Goal: Task Accomplishment & Management: Manage account settings

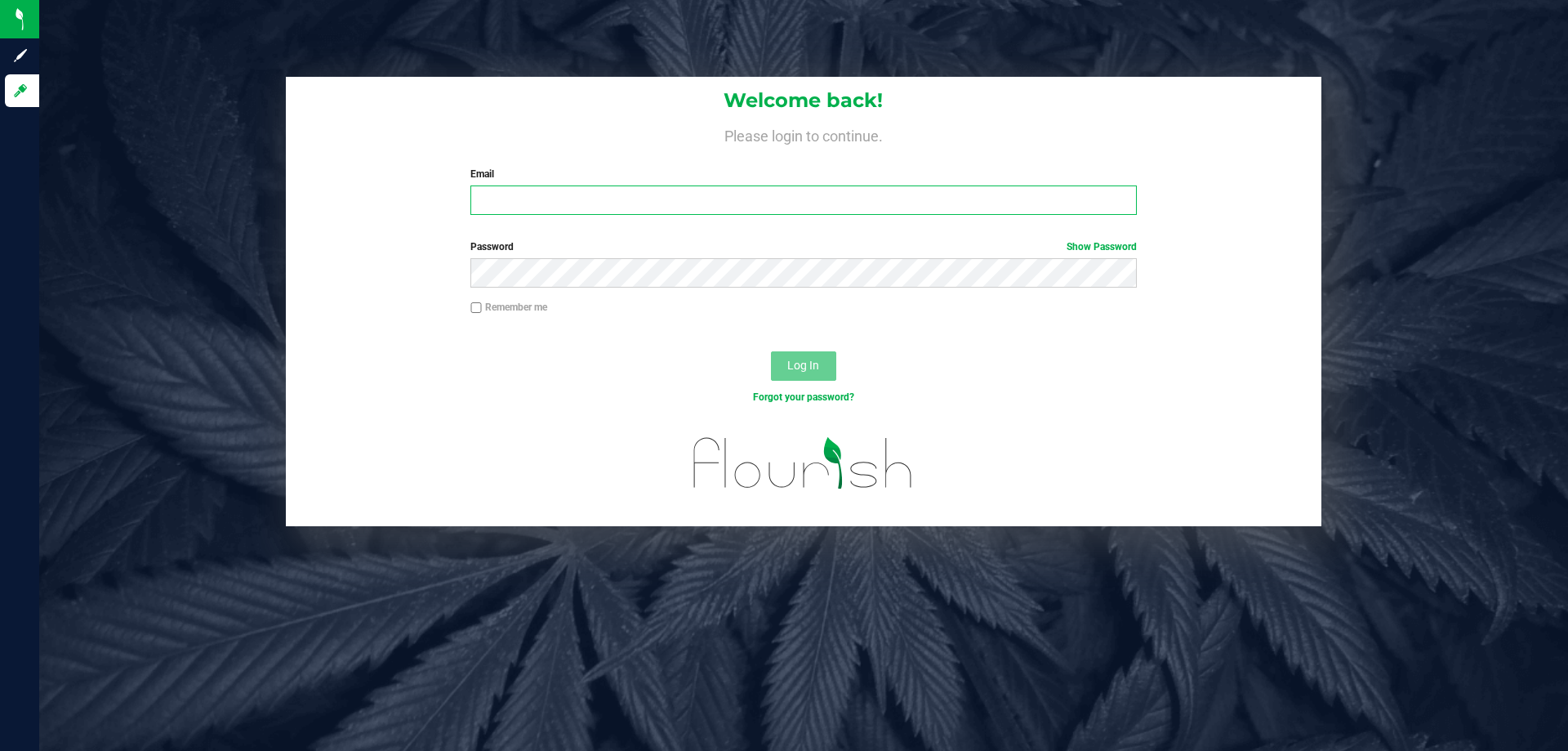
click at [736, 205] on input "Email" at bounding box center [803, 200] width 666 height 30
click at [771, 351] on button "Log In" at bounding box center [804, 366] width 65 height 30
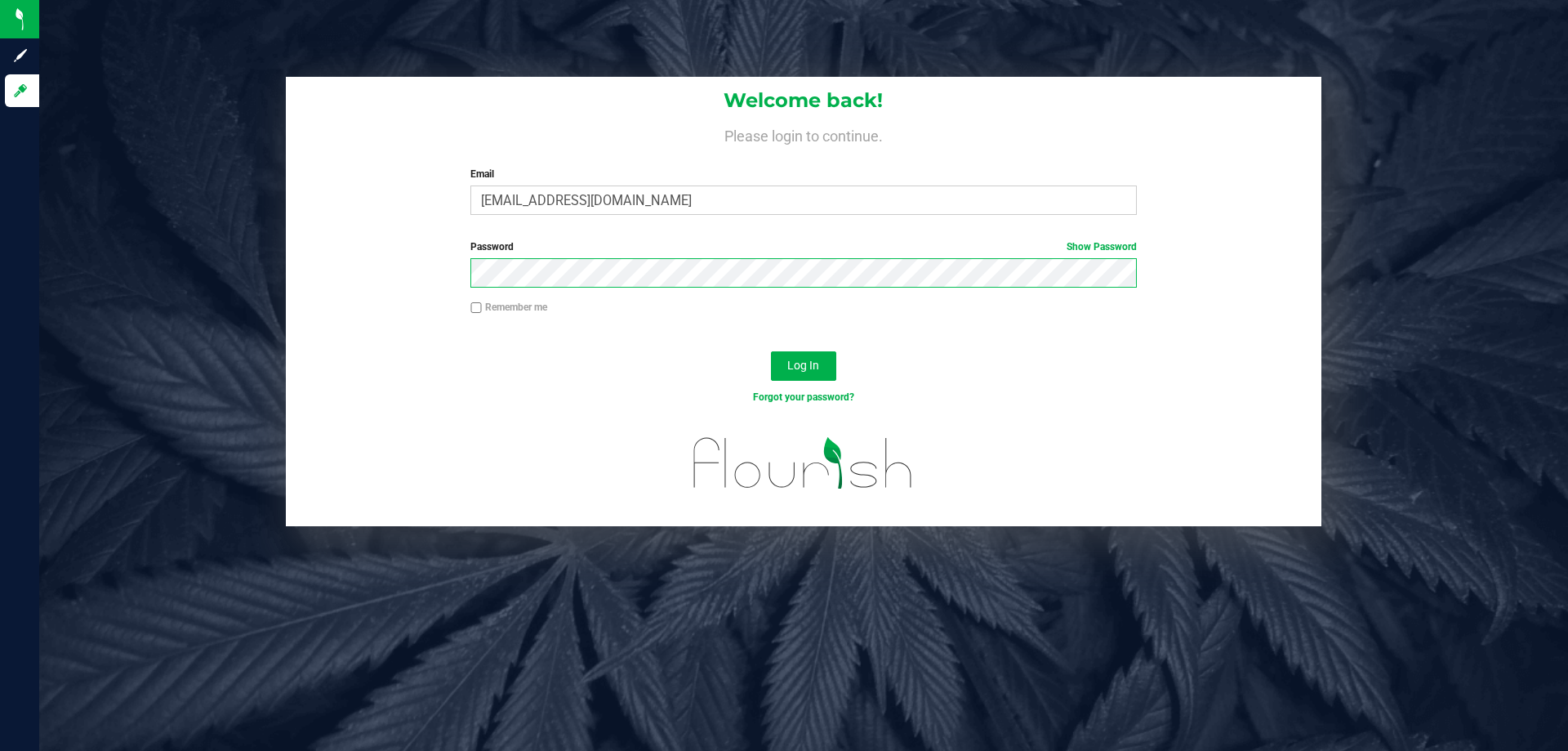
click at [771, 351] on button "Log In" at bounding box center [804, 366] width 65 height 30
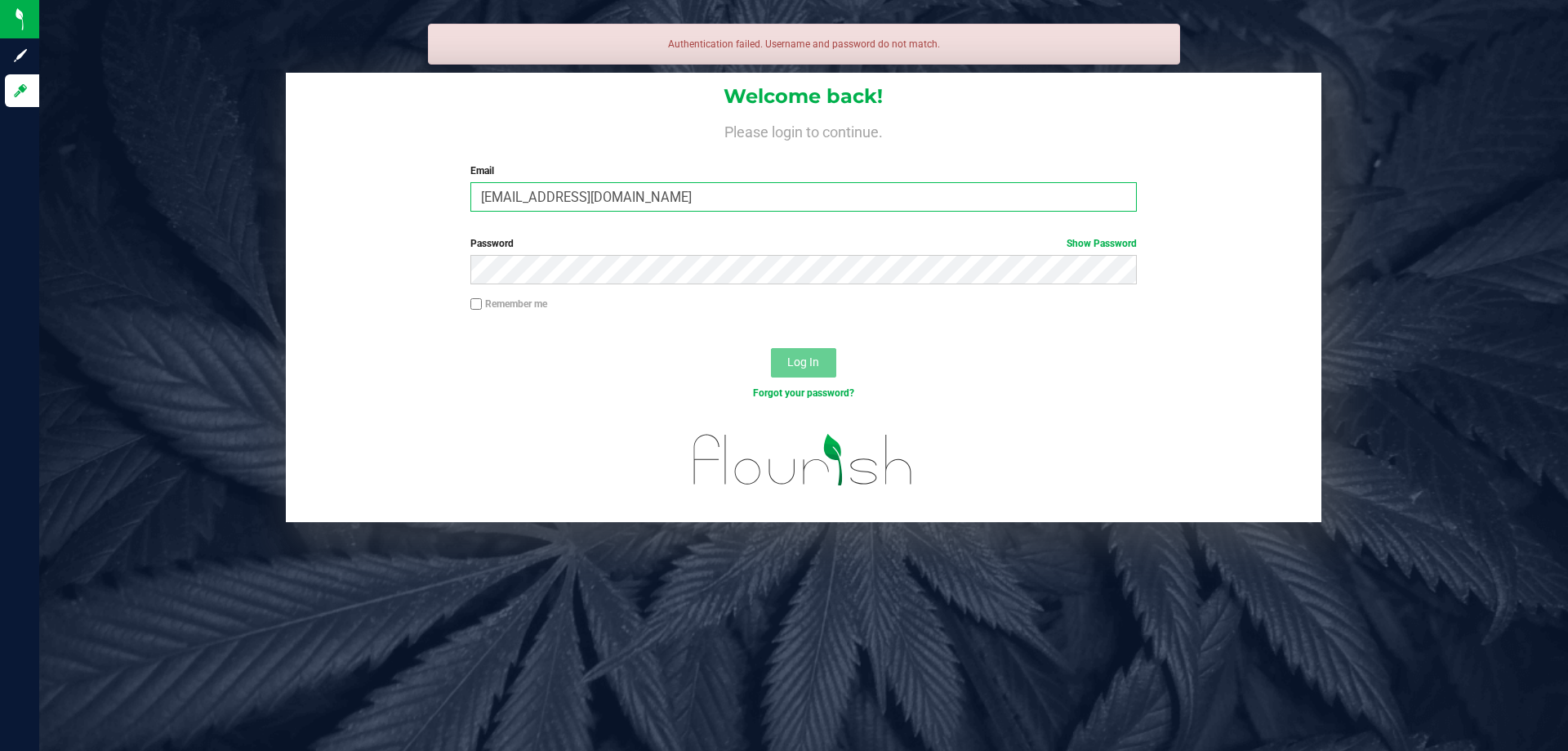
click at [758, 210] on input "CCEASE@liveparallel.com" at bounding box center [803, 197] width 666 height 30
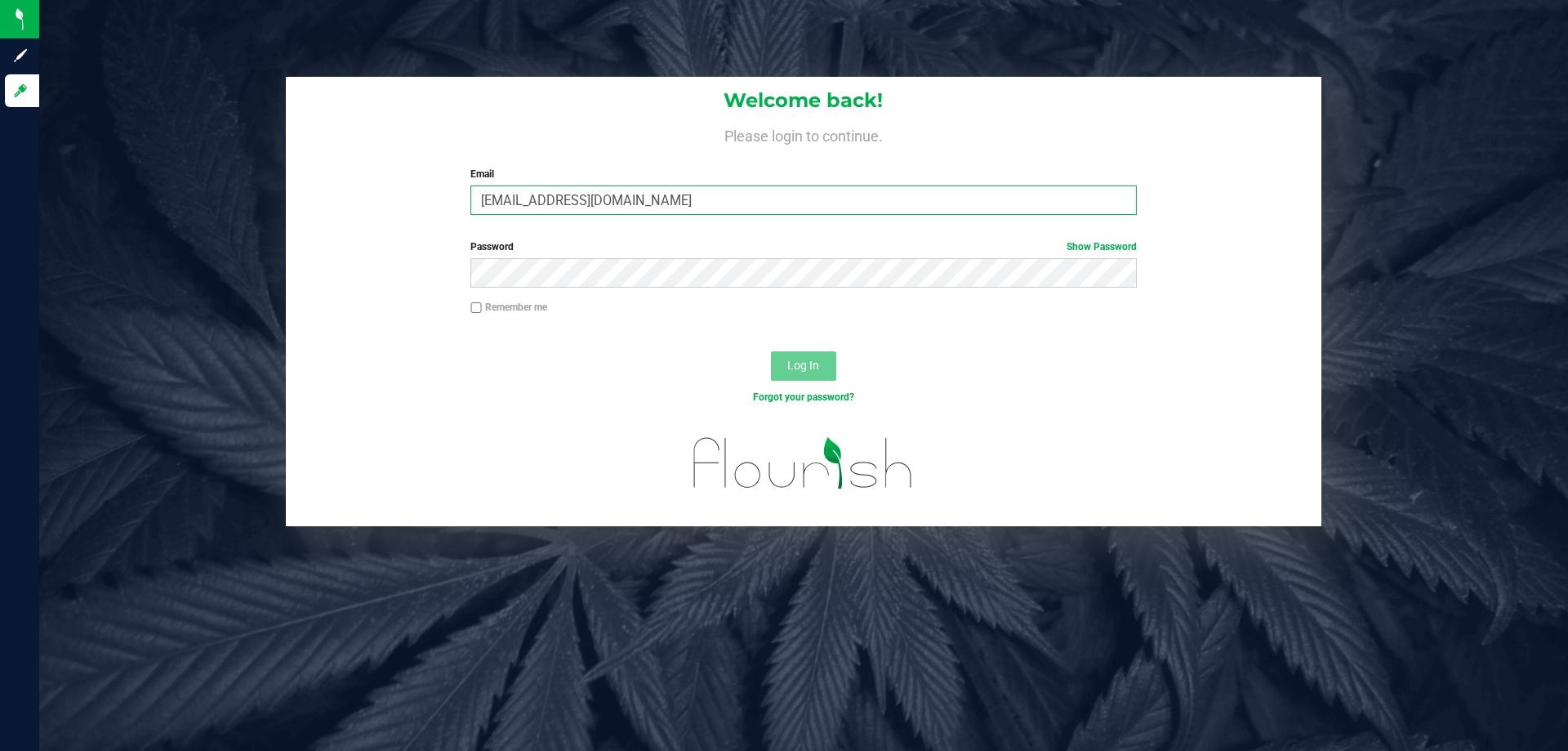
type input "[EMAIL_ADDRESS][DOMAIN_NAME]"
click at [771, 351] on button "Log In" at bounding box center [804, 366] width 65 height 30
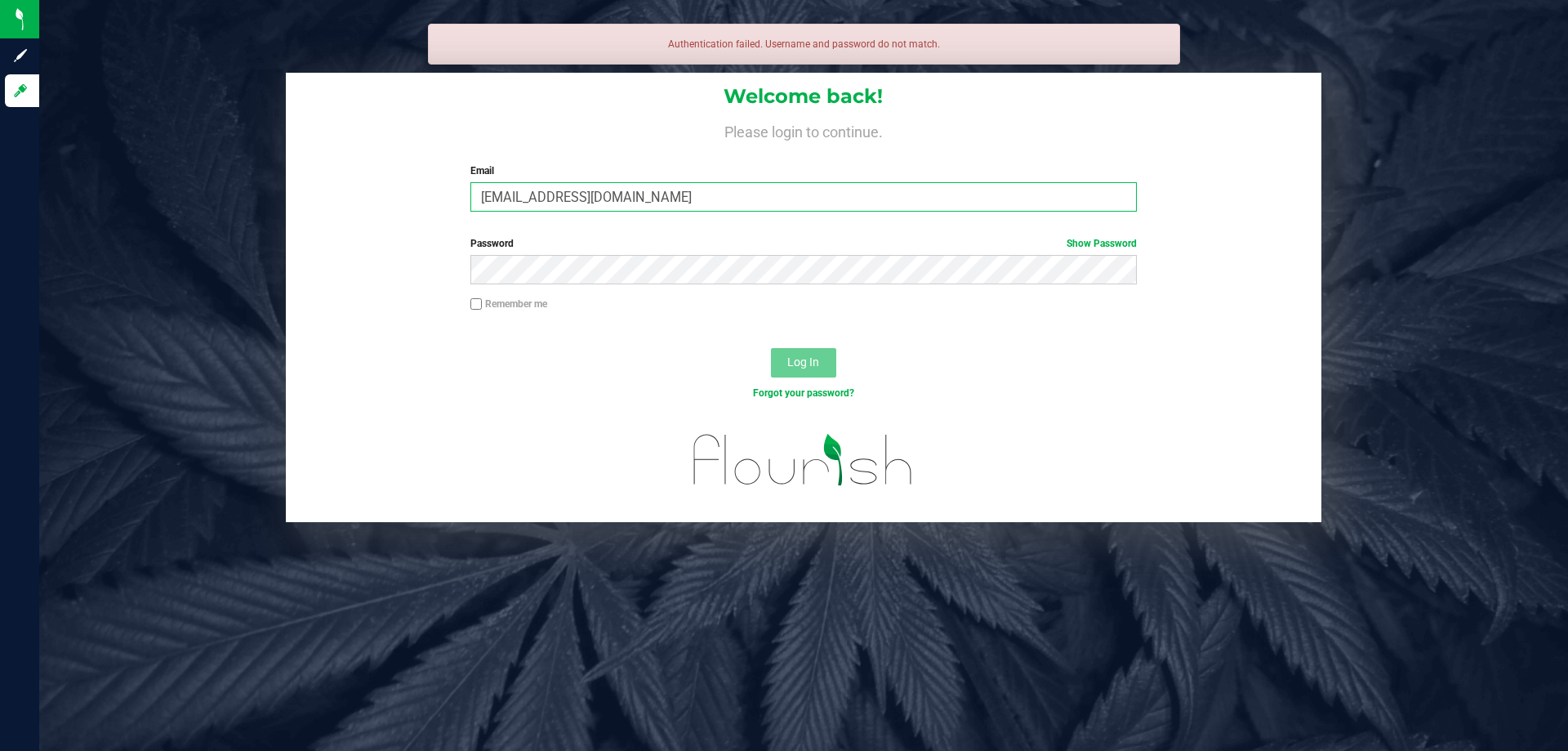
click at [617, 201] on input "[EMAIL_ADDRESS][DOMAIN_NAME]" at bounding box center [803, 197] width 666 height 30
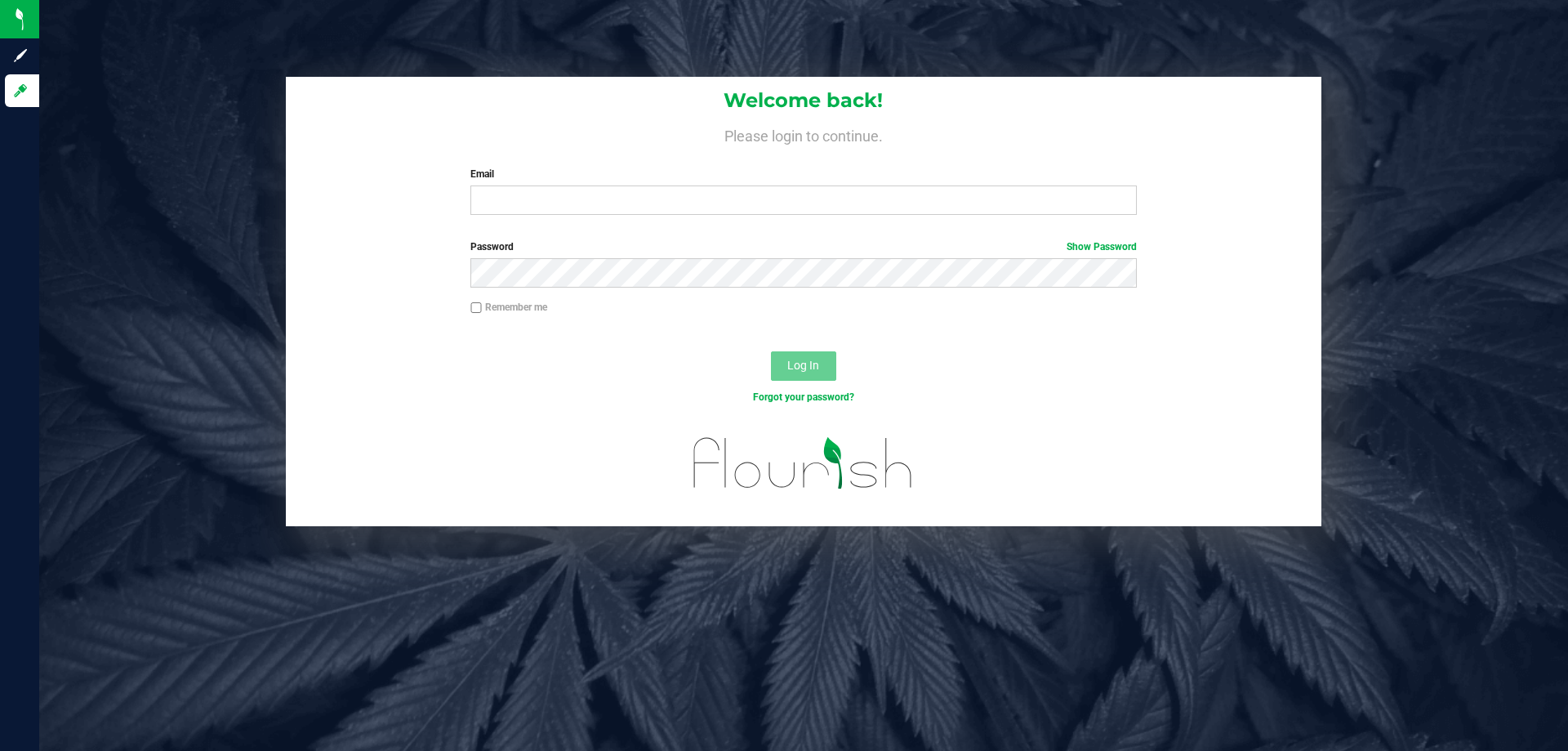
click at [519, 184] on div "Email Required Please format your email correctly." at bounding box center [804, 190] width 691 height 48
click at [537, 198] on input "Email" at bounding box center [803, 200] width 666 height 30
type input "[EMAIL_ADDRESS][DOMAIN_NAME]"
click at [771, 351] on button "Log In" at bounding box center [804, 366] width 65 height 30
click at [822, 369] on button "Log In" at bounding box center [804, 366] width 65 height 30
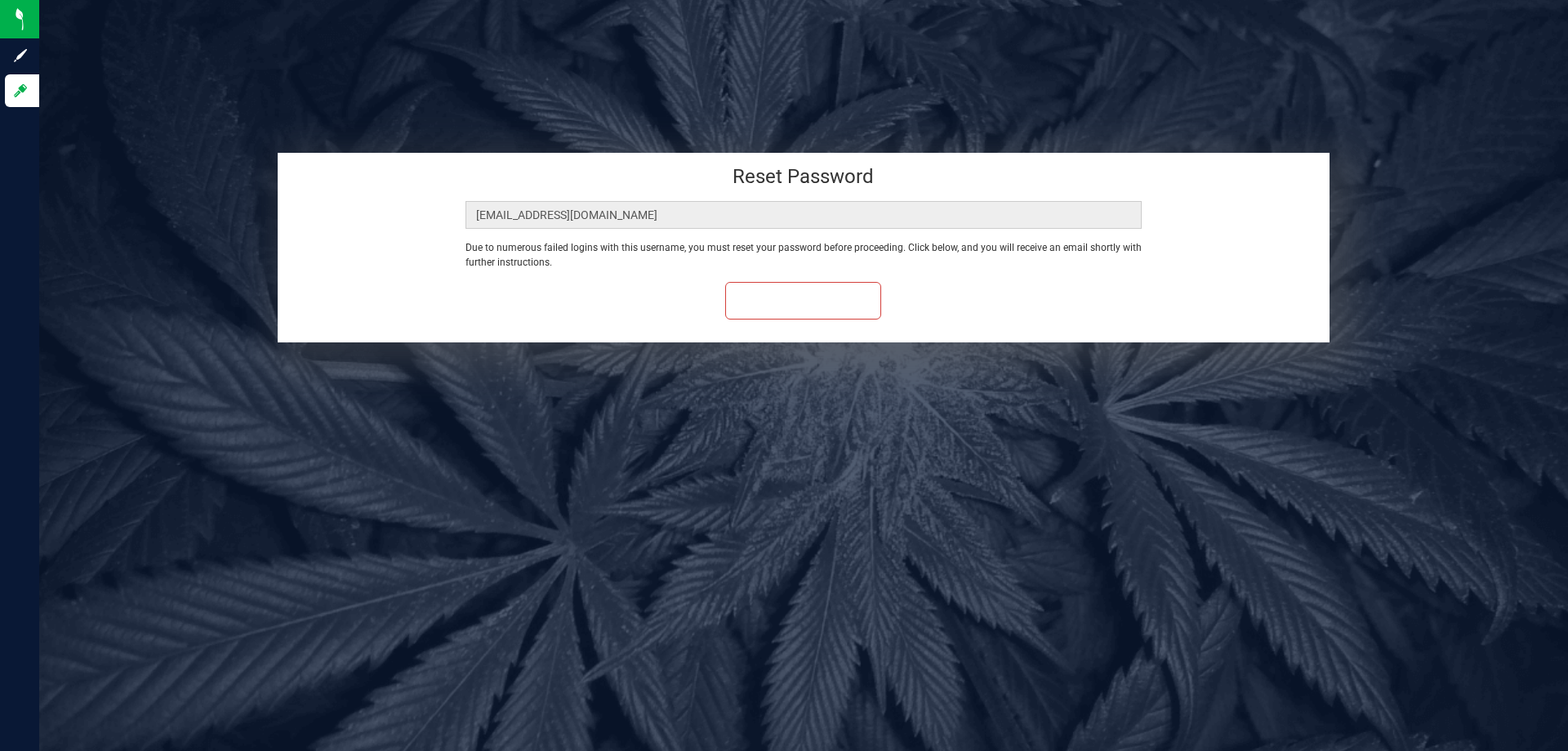
click at [726, 616] on div "Welcome back! Please login to continue. Email [EMAIL_ADDRESS][DOMAIN_NAME] Requ…" at bounding box center [804, 375] width 1529 height 751
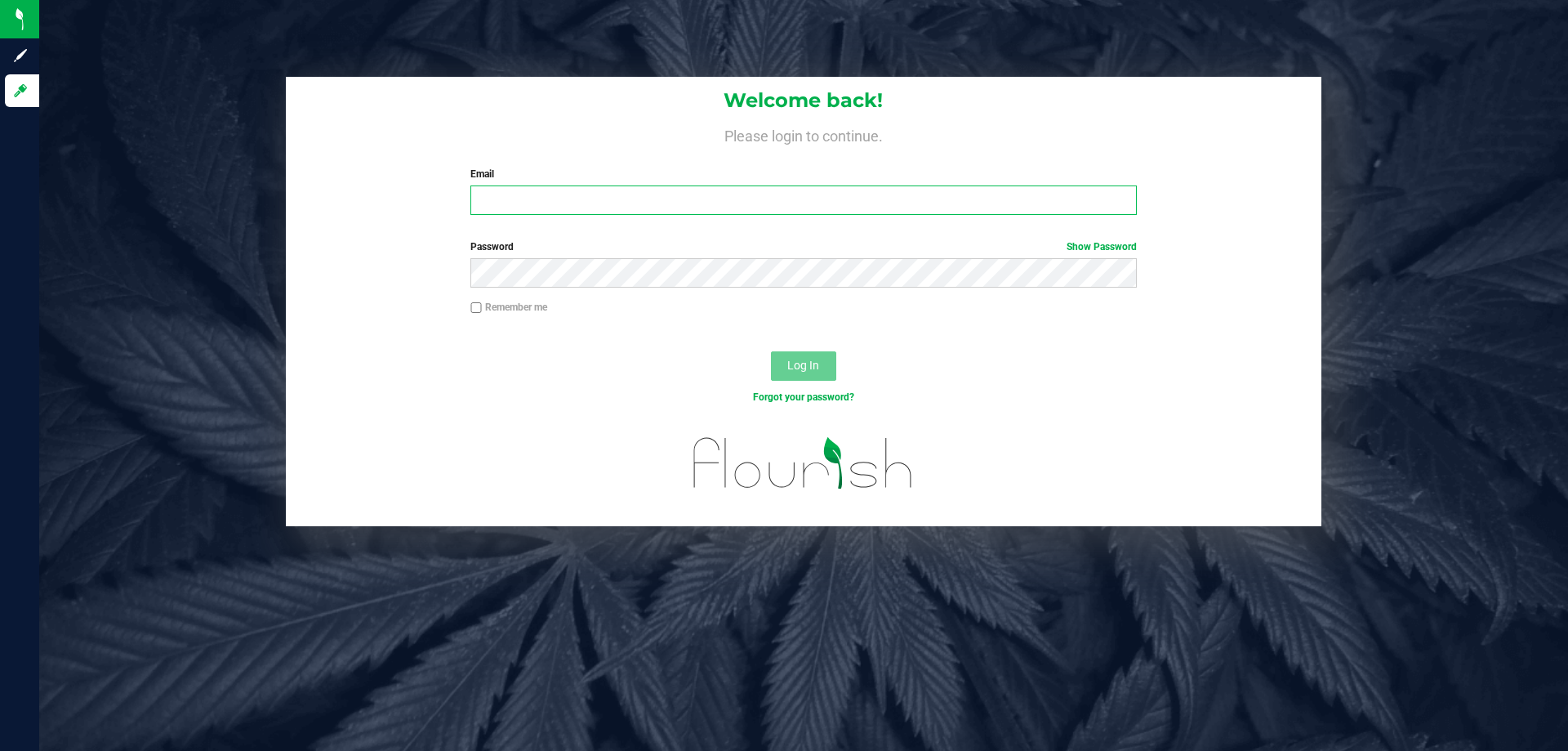
click at [597, 205] on input "Email" at bounding box center [803, 200] width 666 height 30
type input "[EMAIL_ADDRESS][DOMAIN_NAME]"
click at [771, 351] on button "Log In" at bounding box center [804, 366] width 65 height 30
click at [495, 190] on input "Email" at bounding box center [803, 200] width 666 height 30
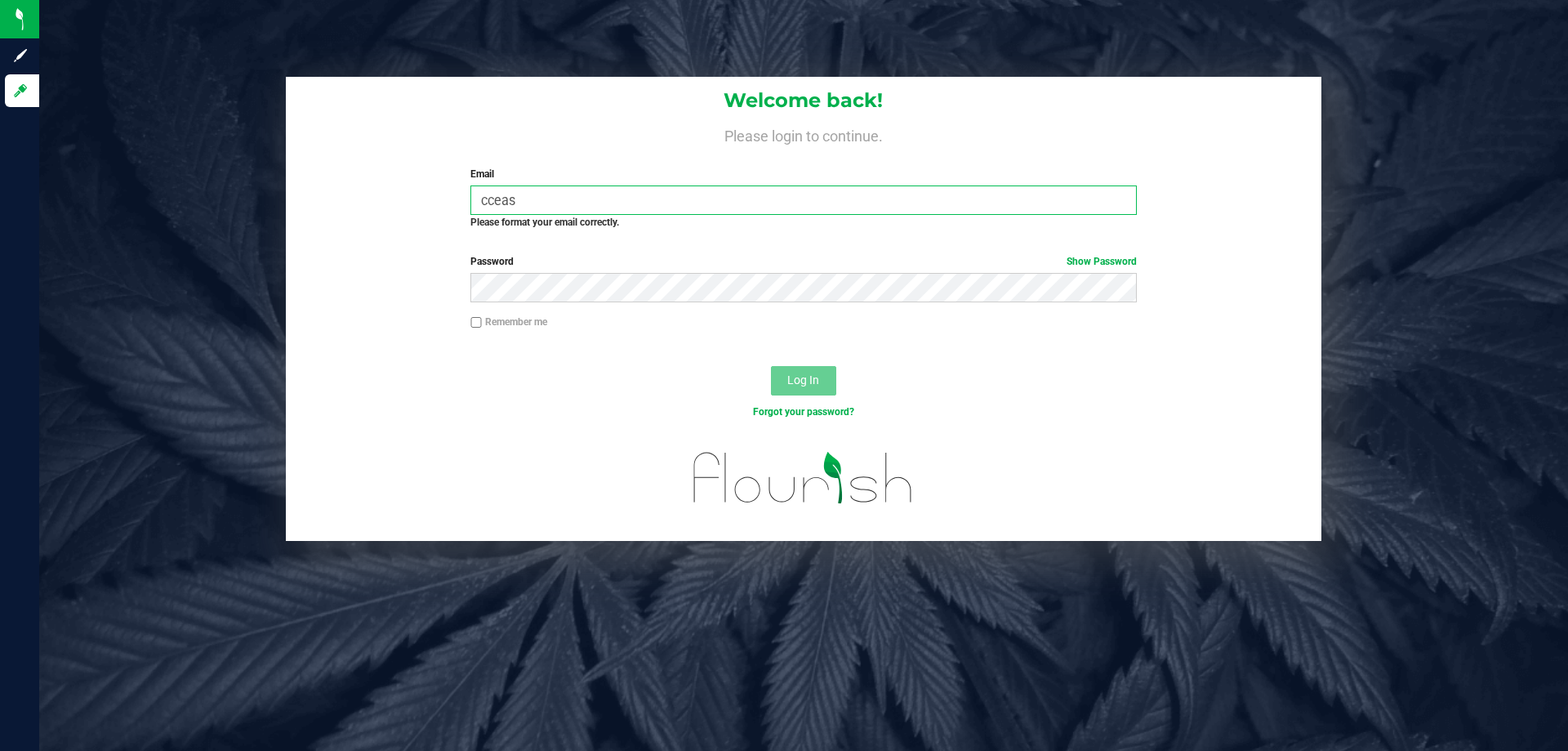
type input "ccease"
